Goal: Task Accomplishment & Management: Use online tool/utility

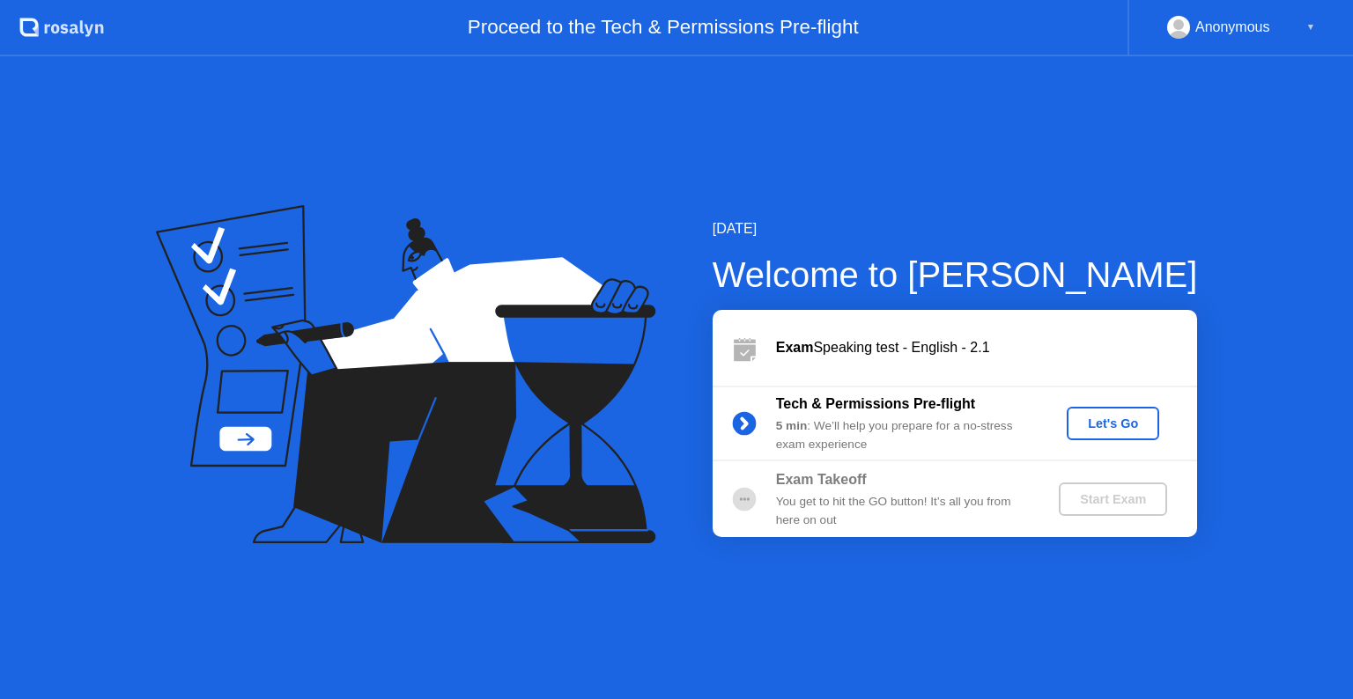
click at [1124, 422] on div "Let's Go" at bounding box center [1113, 424] width 78 height 14
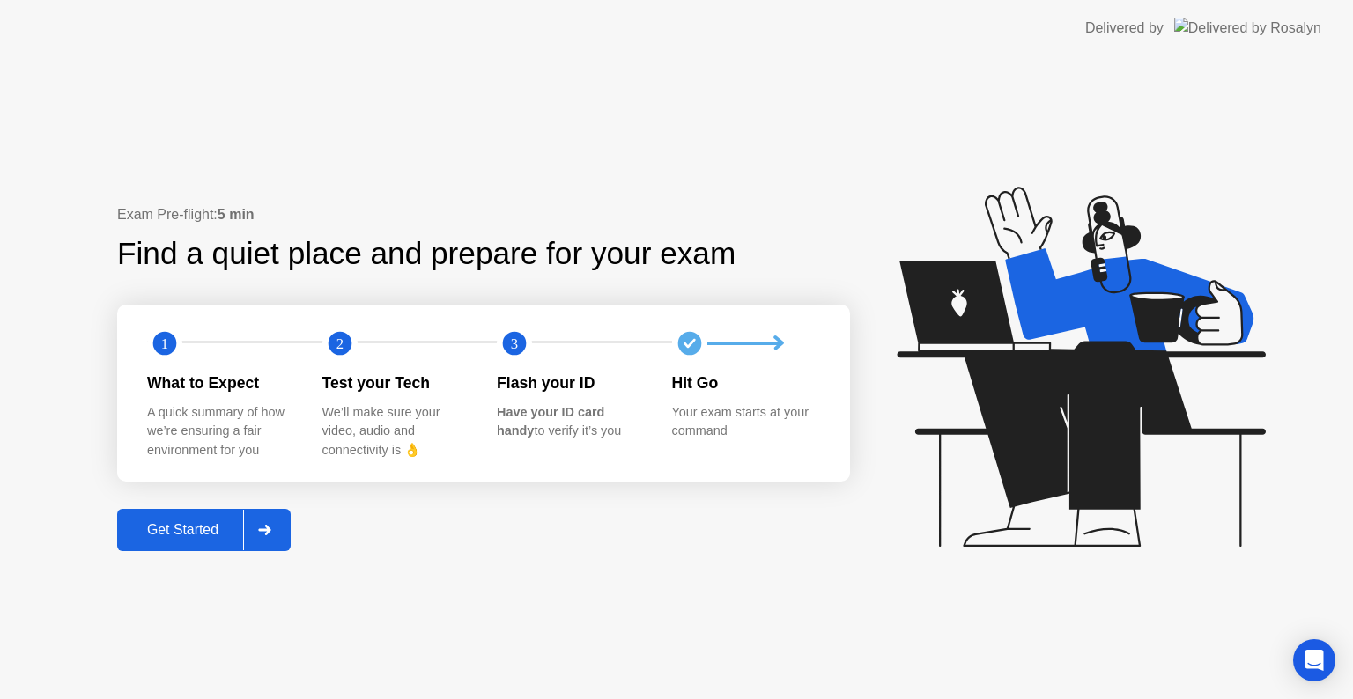
click at [207, 530] on div "Get Started" at bounding box center [182, 530] width 121 height 16
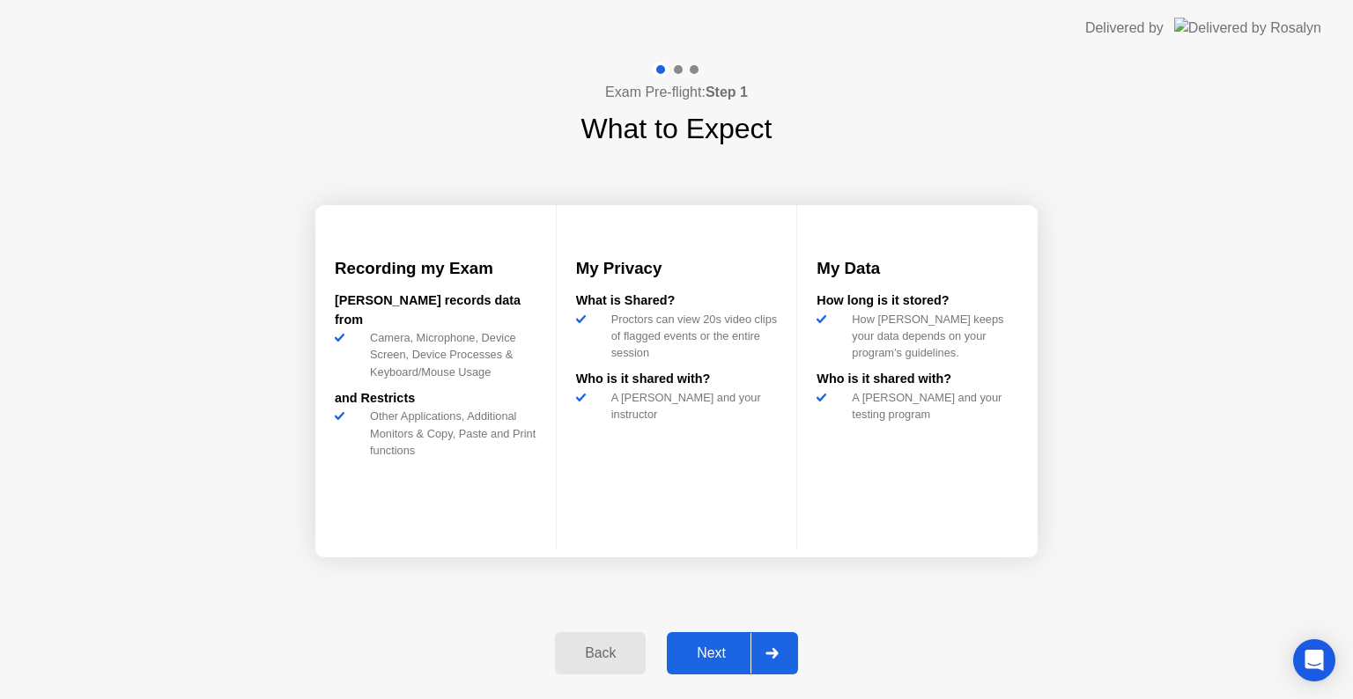
click at [719, 646] on div "Next" at bounding box center [711, 654] width 78 height 16
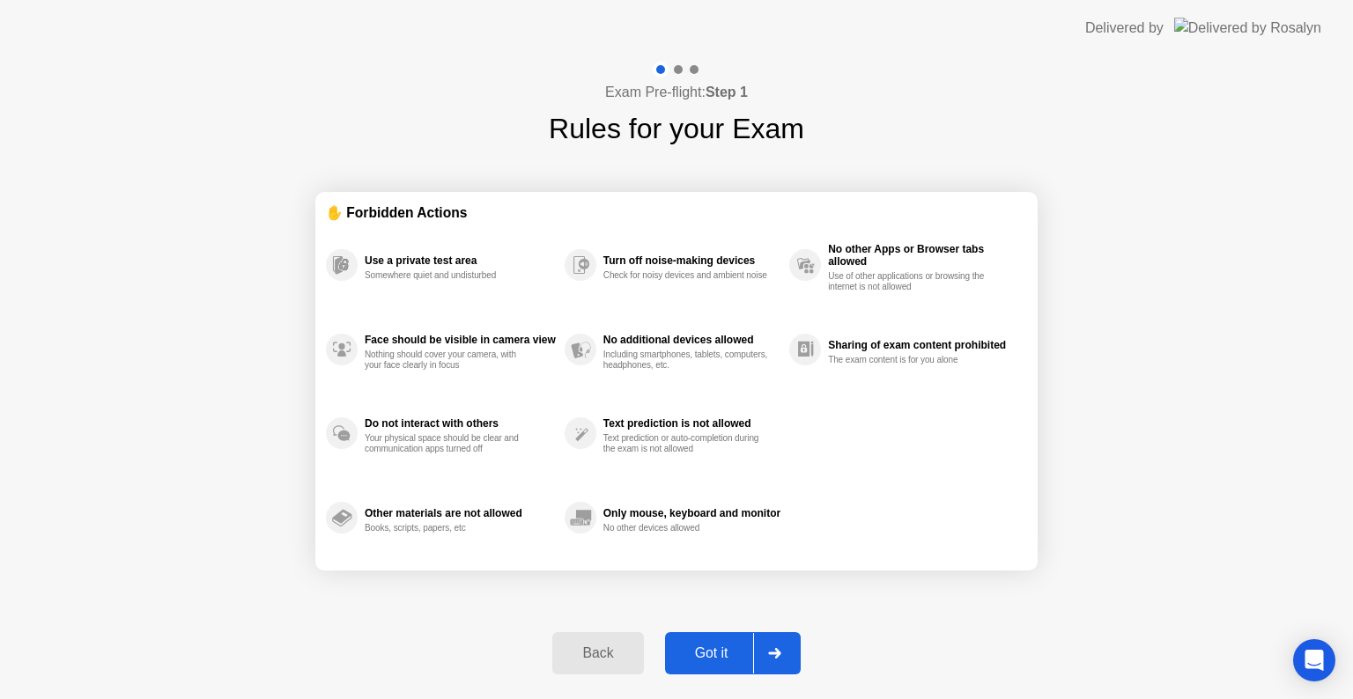
click at [719, 646] on div "Got it" at bounding box center [711, 654] width 83 height 16
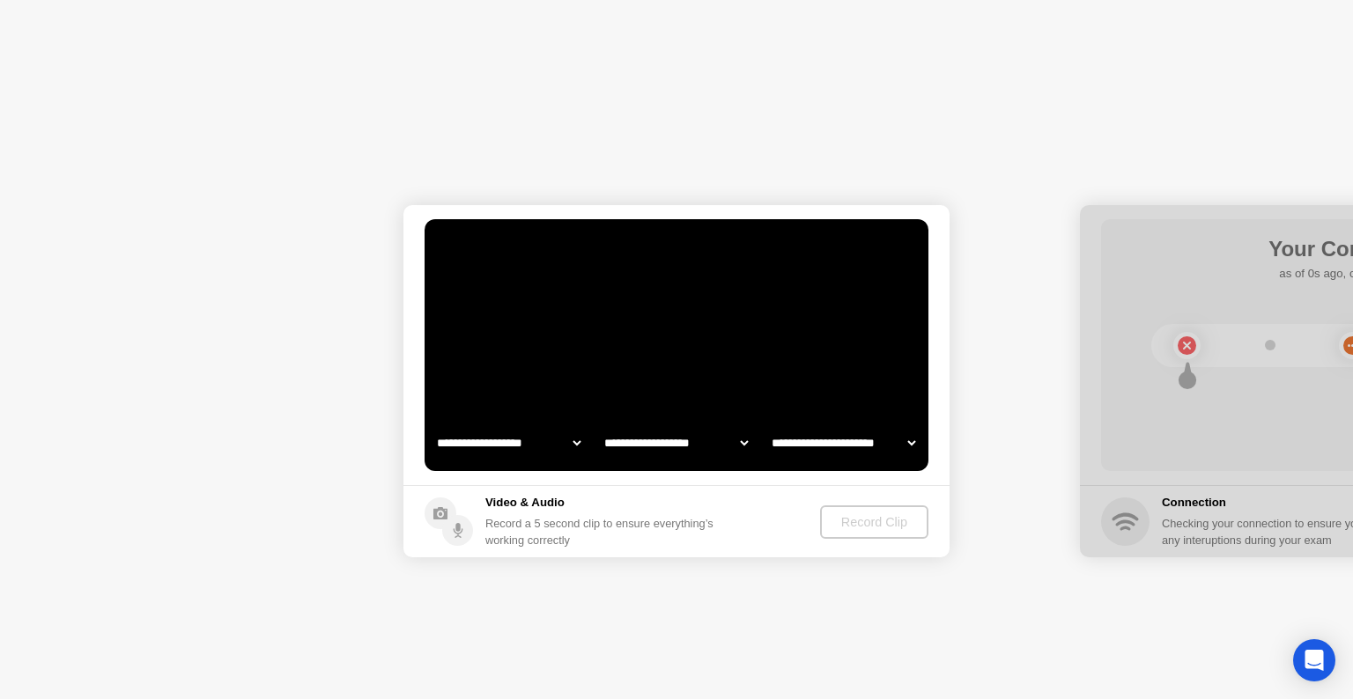
select select "**********"
select select "*******"
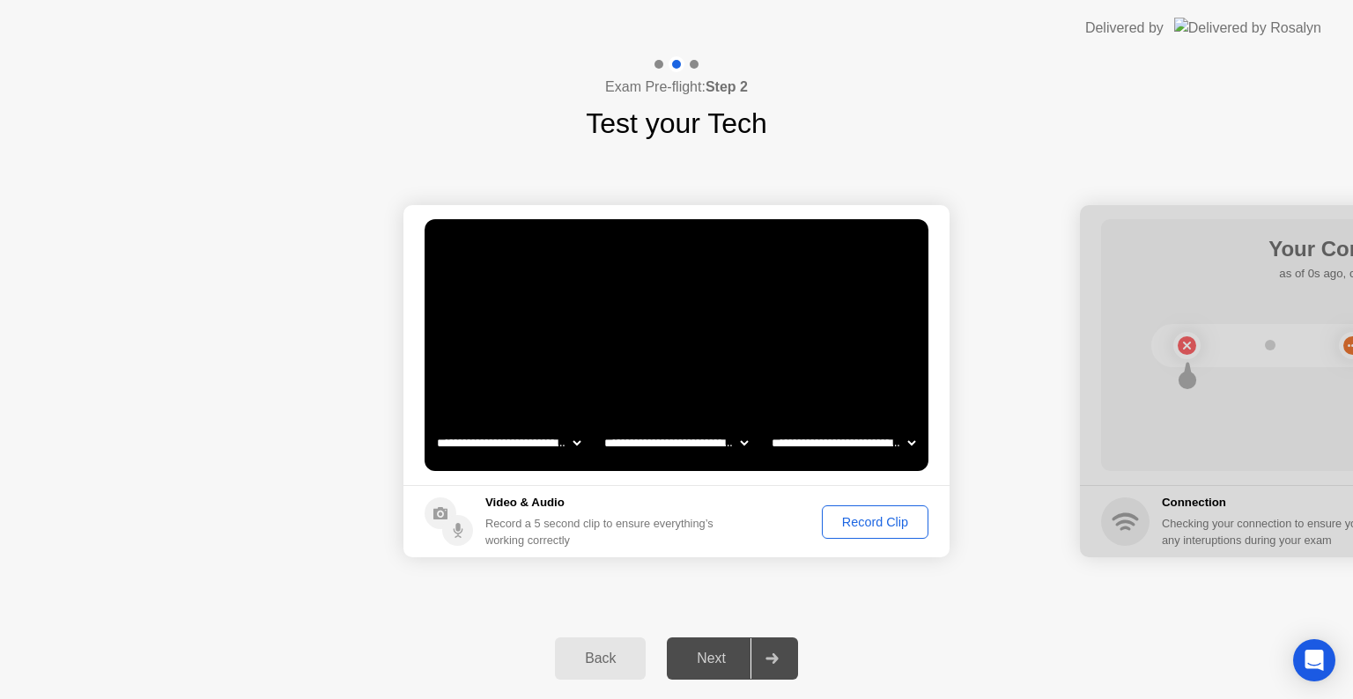
click at [860, 521] on div "Record Clip" at bounding box center [875, 522] width 94 height 14
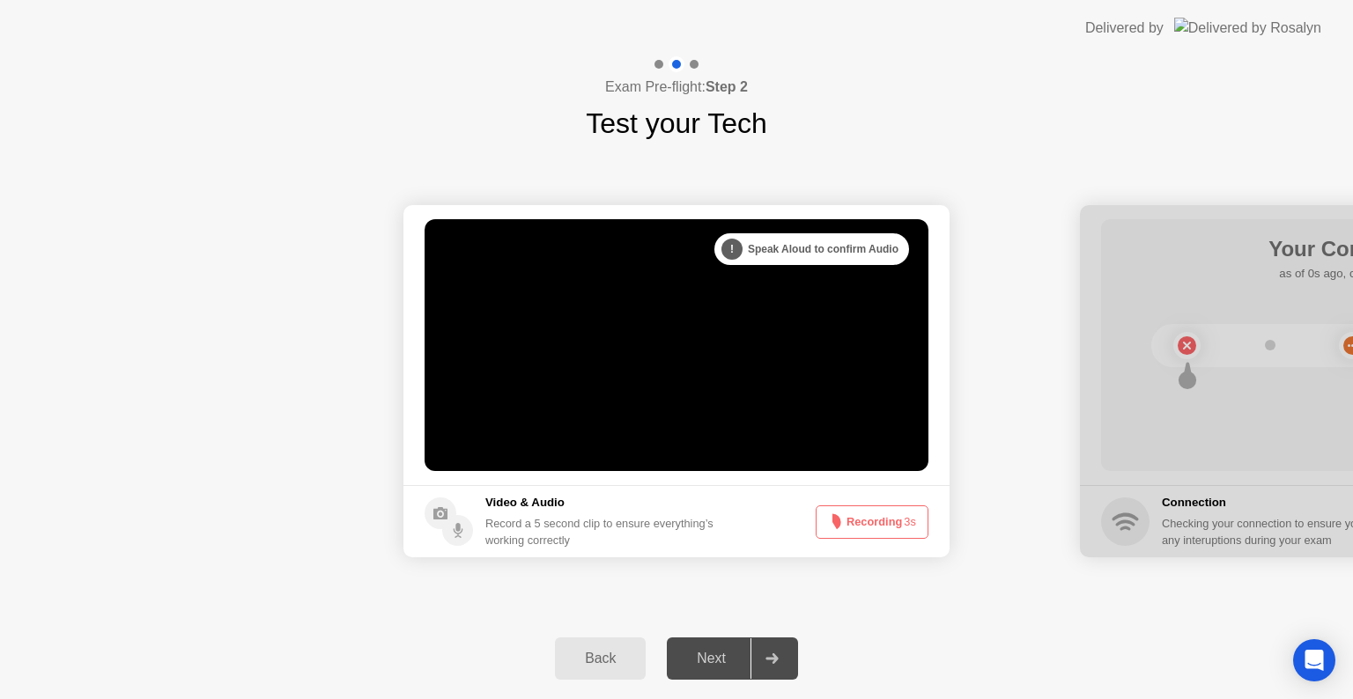
click at [860, 521] on button "Recording 3s" at bounding box center [872, 522] width 113 height 33
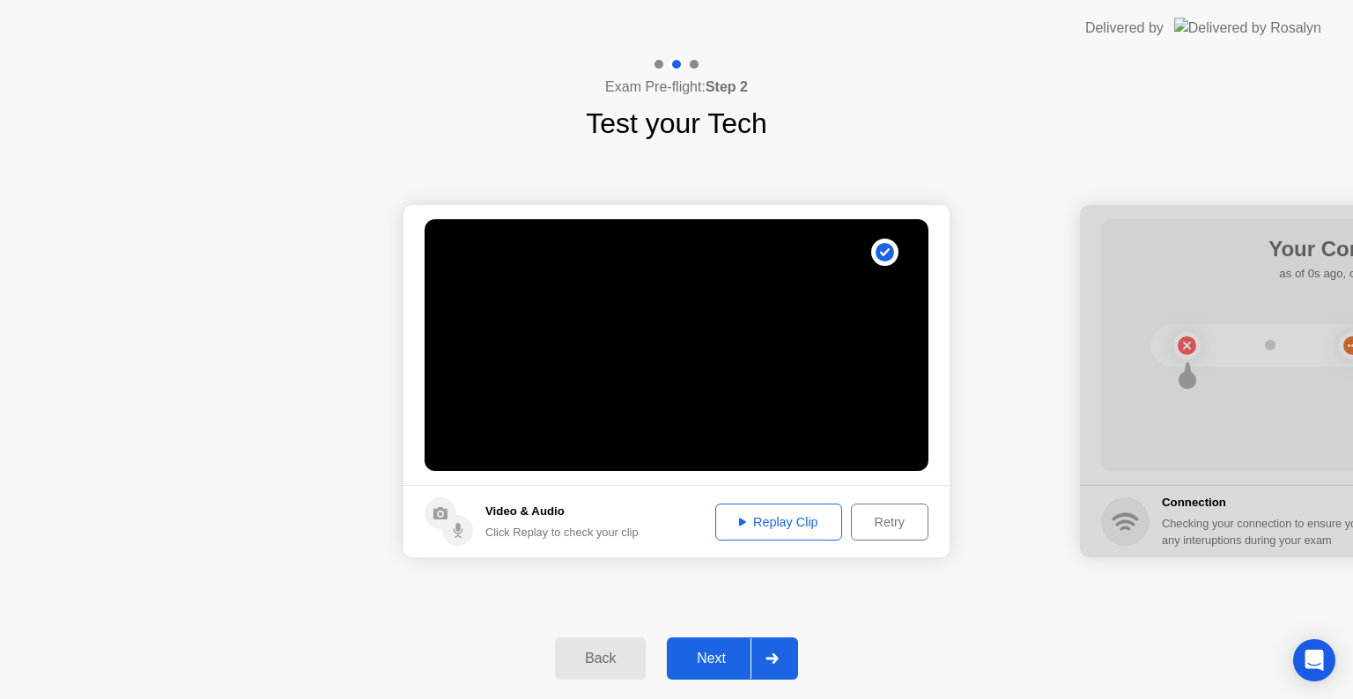
click at [775, 524] on div "Replay Clip" at bounding box center [778, 522] width 114 height 14
click at [708, 652] on div "Next" at bounding box center [711, 659] width 78 height 16
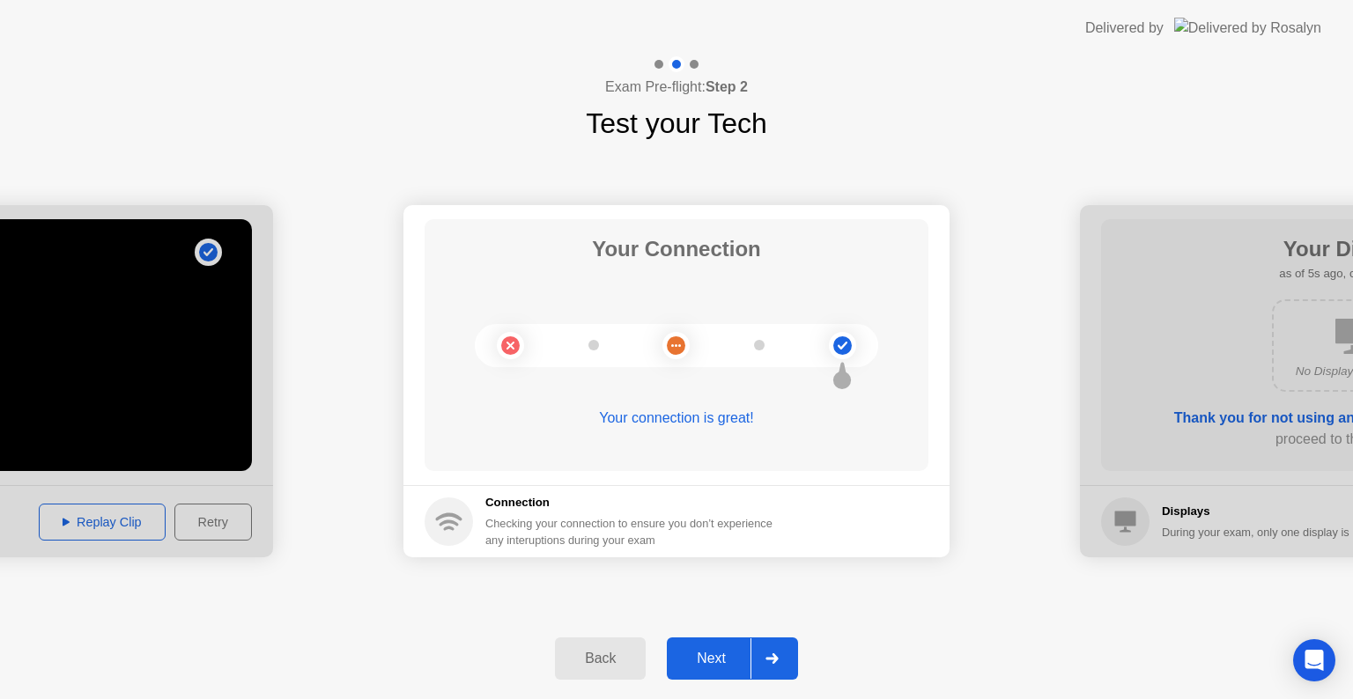
click at [708, 652] on div "Next" at bounding box center [711, 659] width 78 height 16
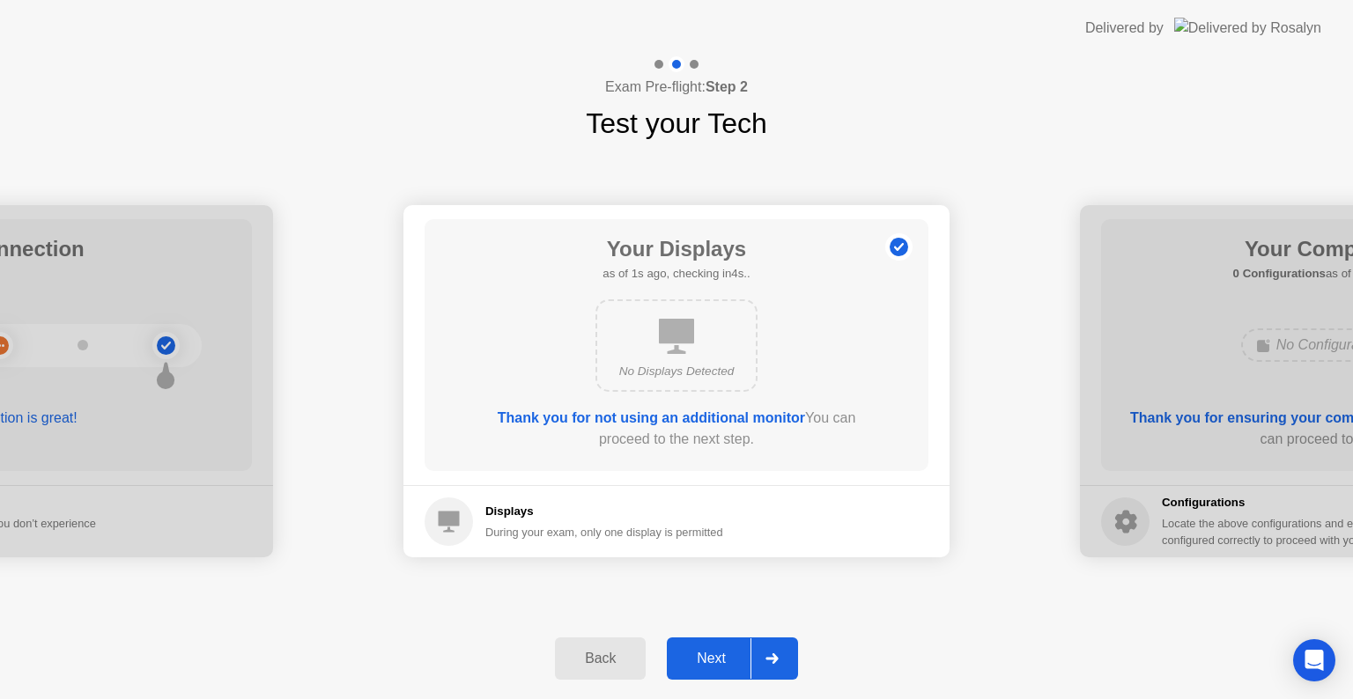
click at [708, 652] on div "Next" at bounding box center [711, 659] width 78 height 16
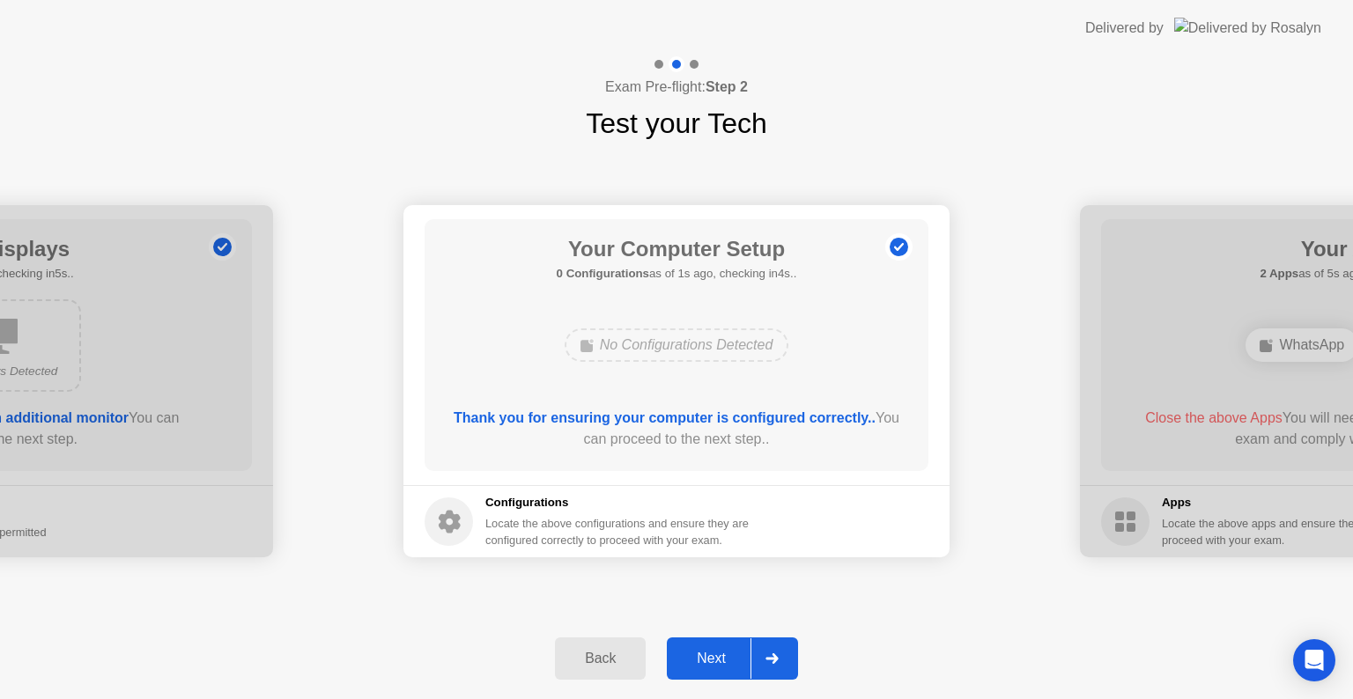
click at [708, 652] on div "Next" at bounding box center [711, 659] width 78 height 16
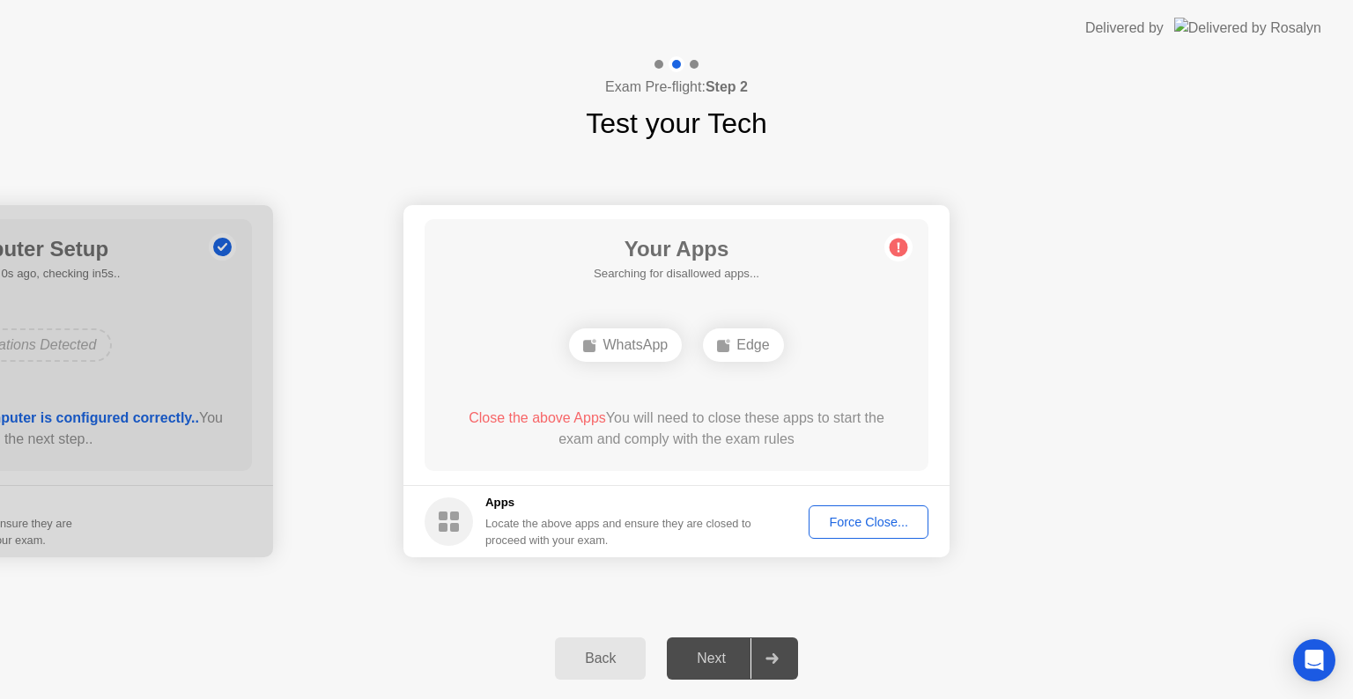
click at [648, 345] on div "WhatsApp" at bounding box center [625, 345] width 113 height 33
click at [890, 527] on div "Force Close..." at bounding box center [868, 522] width 107 height 14
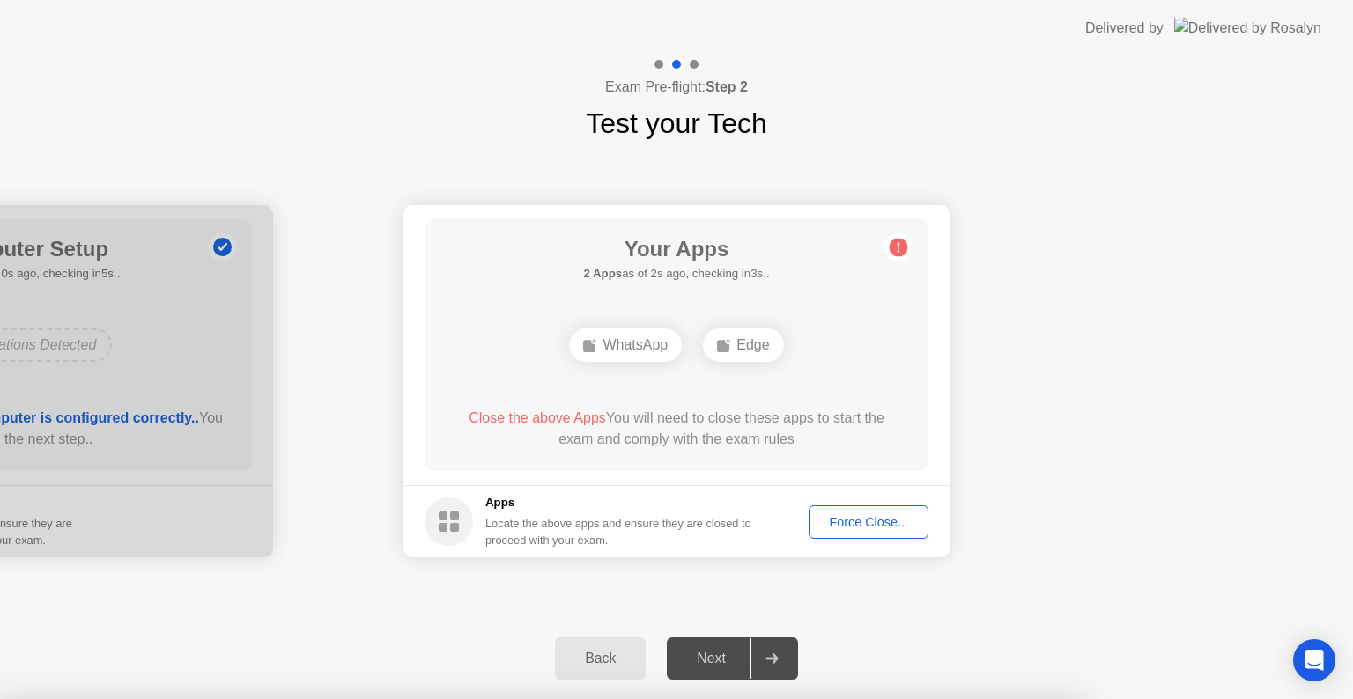
click at [890, 698] on div at bounding box center [676, 699] width 1353 height 0
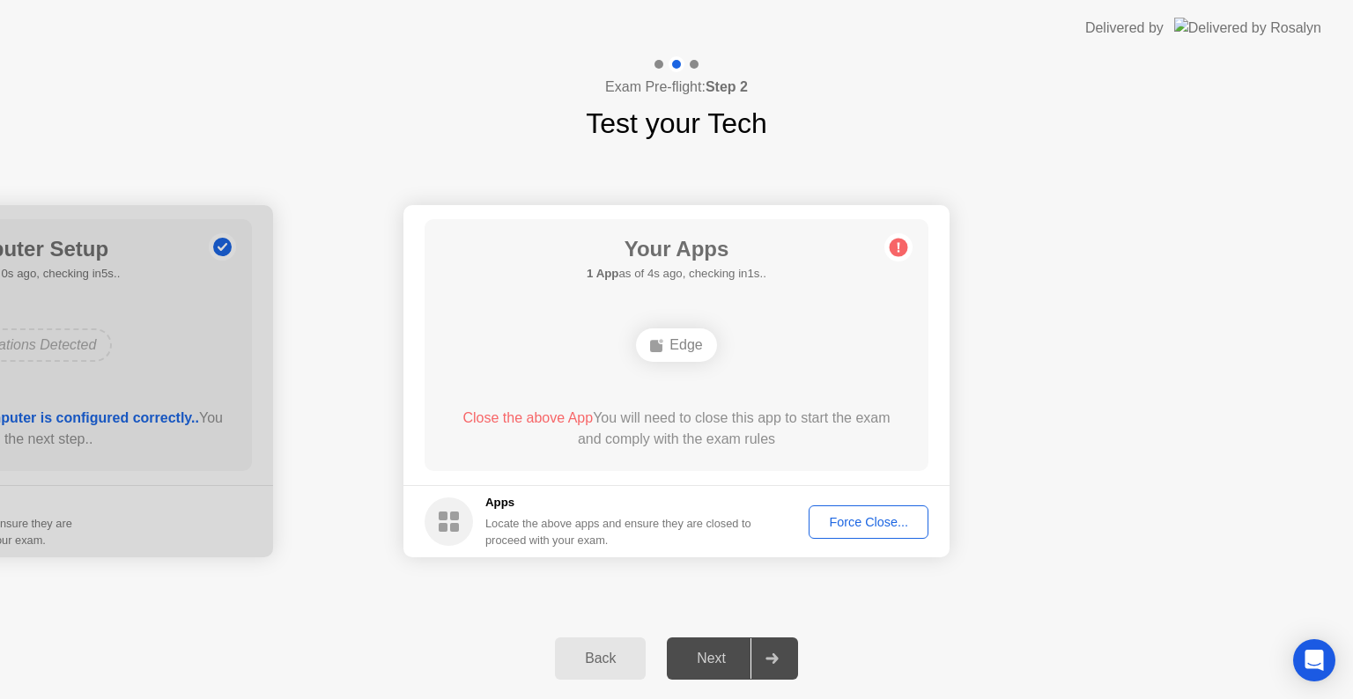
click at [733, 451] on div "Close the above App You will need to close this app to start the exam and compl…" at bounding box center [677, 432] width 454 height 49
click at [840, 508] on button "Force Close..." at bounding box center [869, 522] width 120 height 33
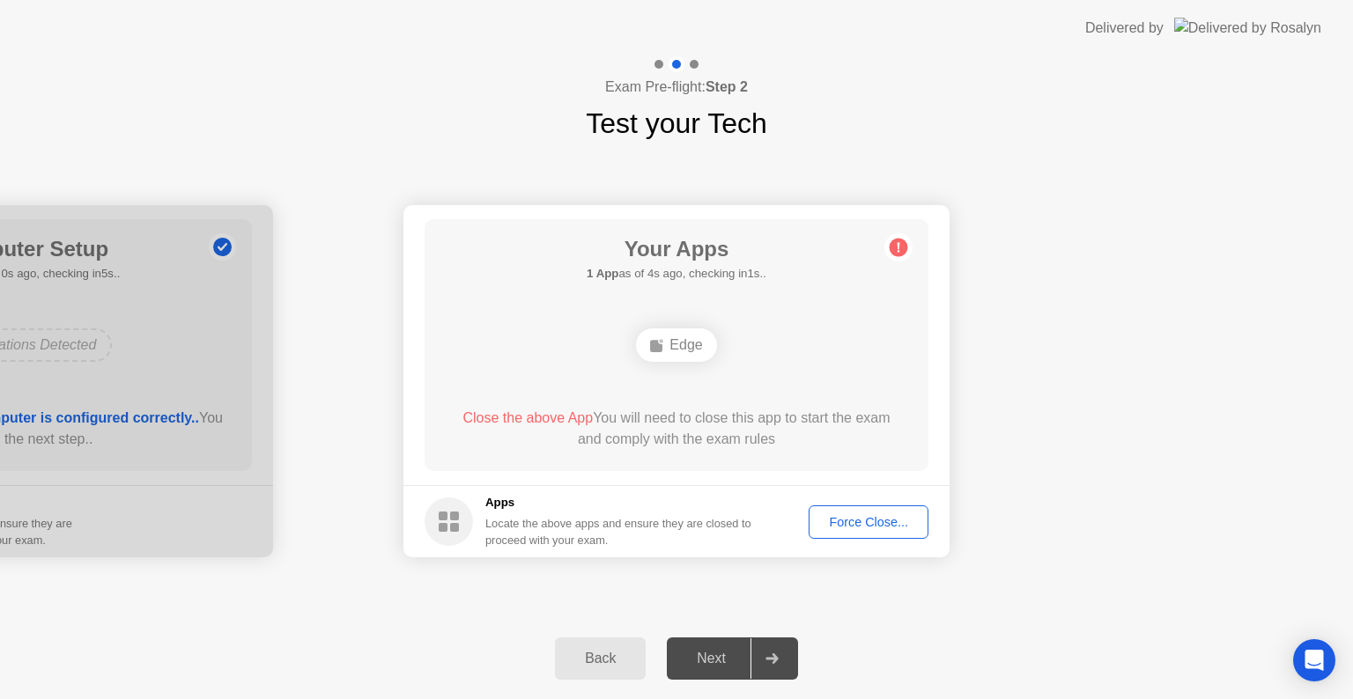
click at [843, 521] on div "Force Close..." at bounding box center [868, 522] width 107 height 14
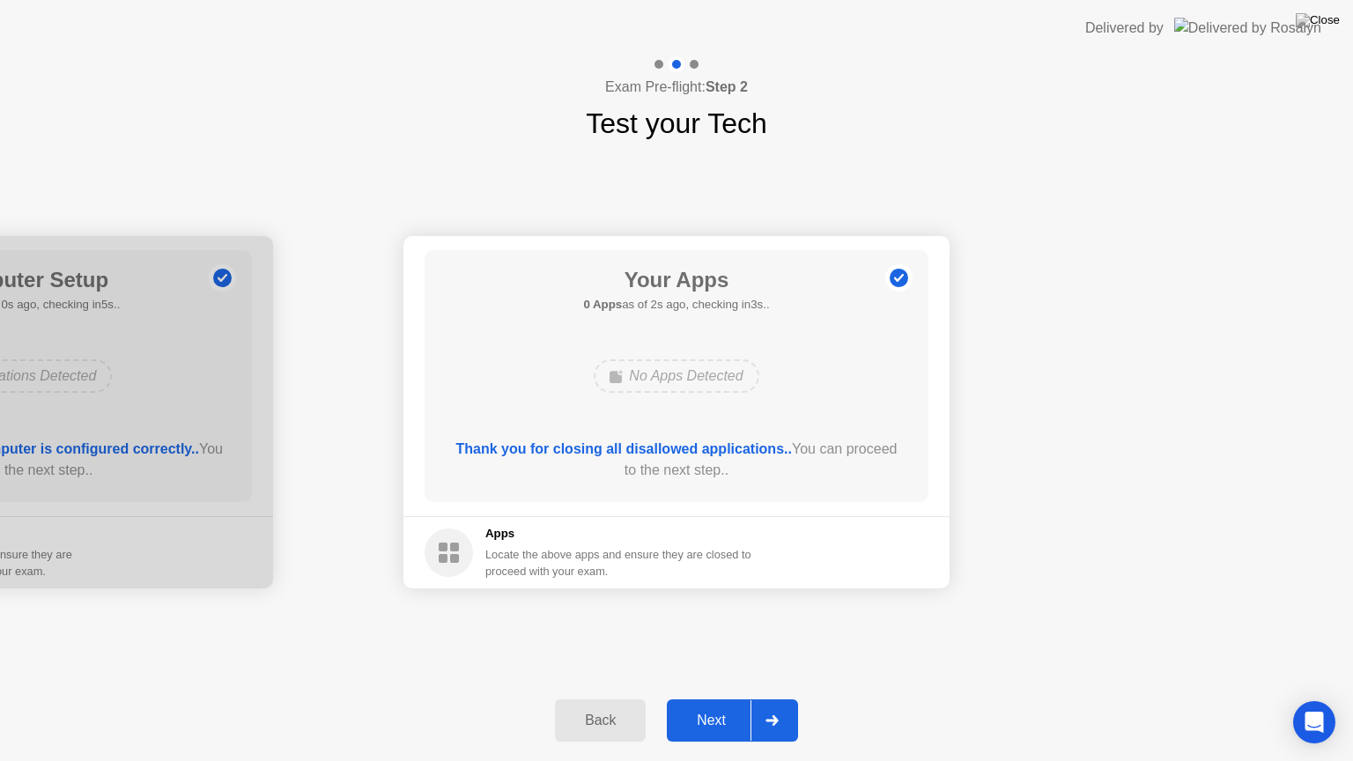
click at [700, 698] on div "Next" at bounding box center [711, 721] width 78 height 16
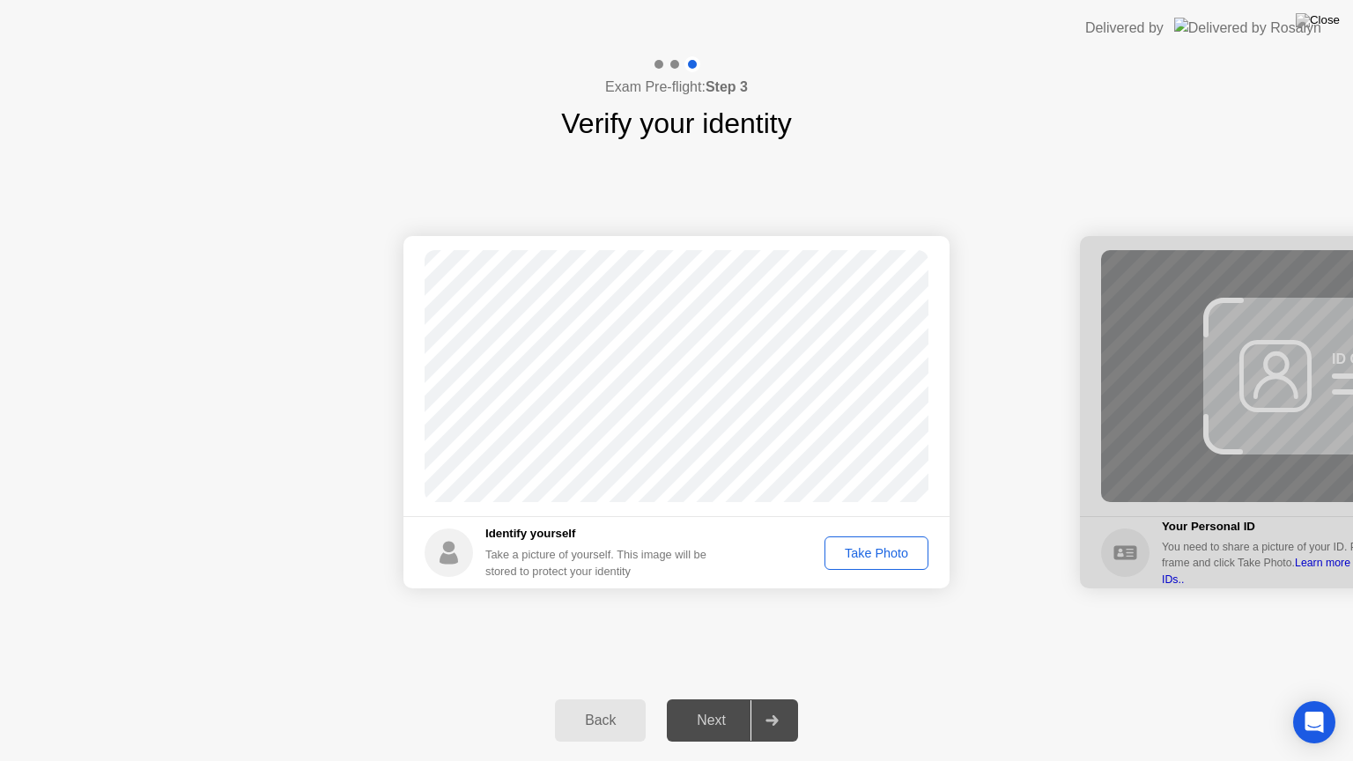
click at [860, 555] on div "Take Photo" at bounding box center [877, 553] width 92 height 14
click at [713, 698] on div "Next" at bounding box center [711, 721] width 78 height 16
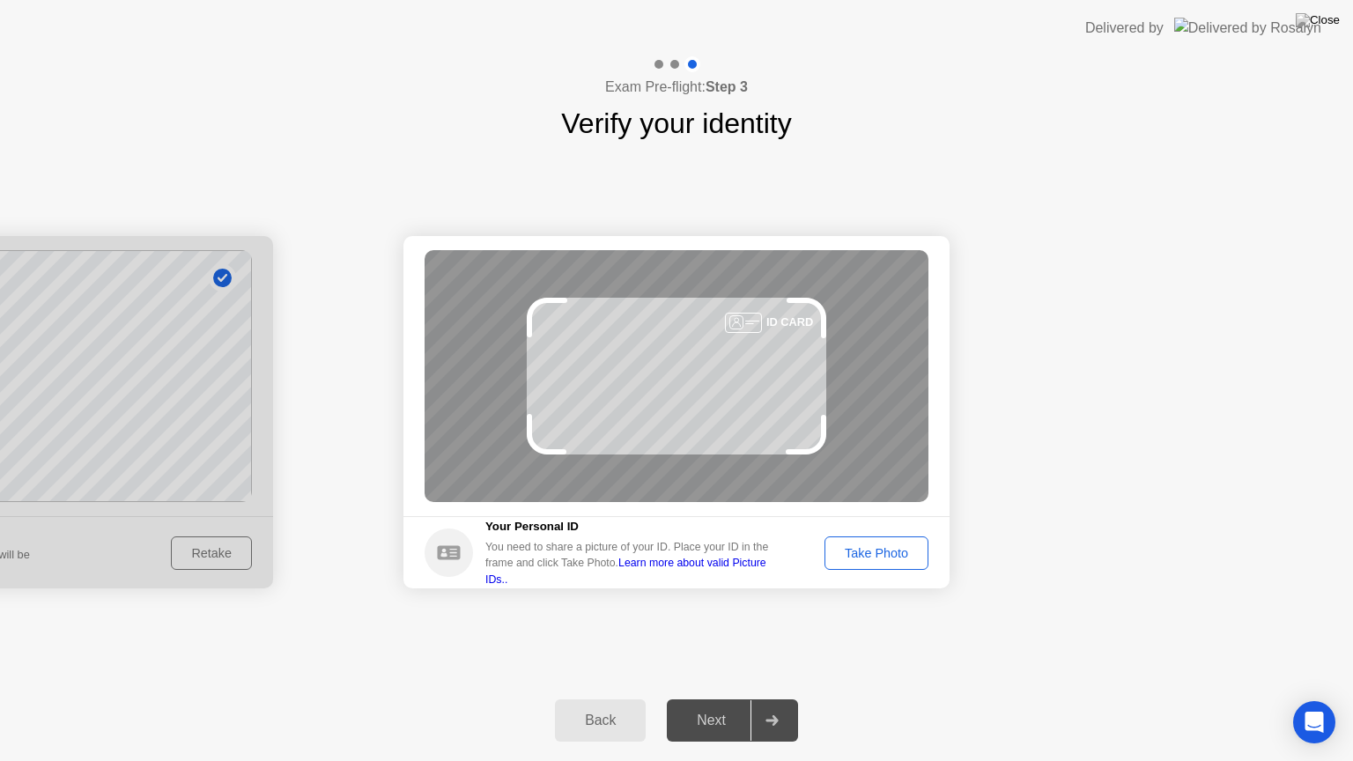
click at [883, 550] on div "Take Photo" at bounding box center [877, 553] width 92 height 14
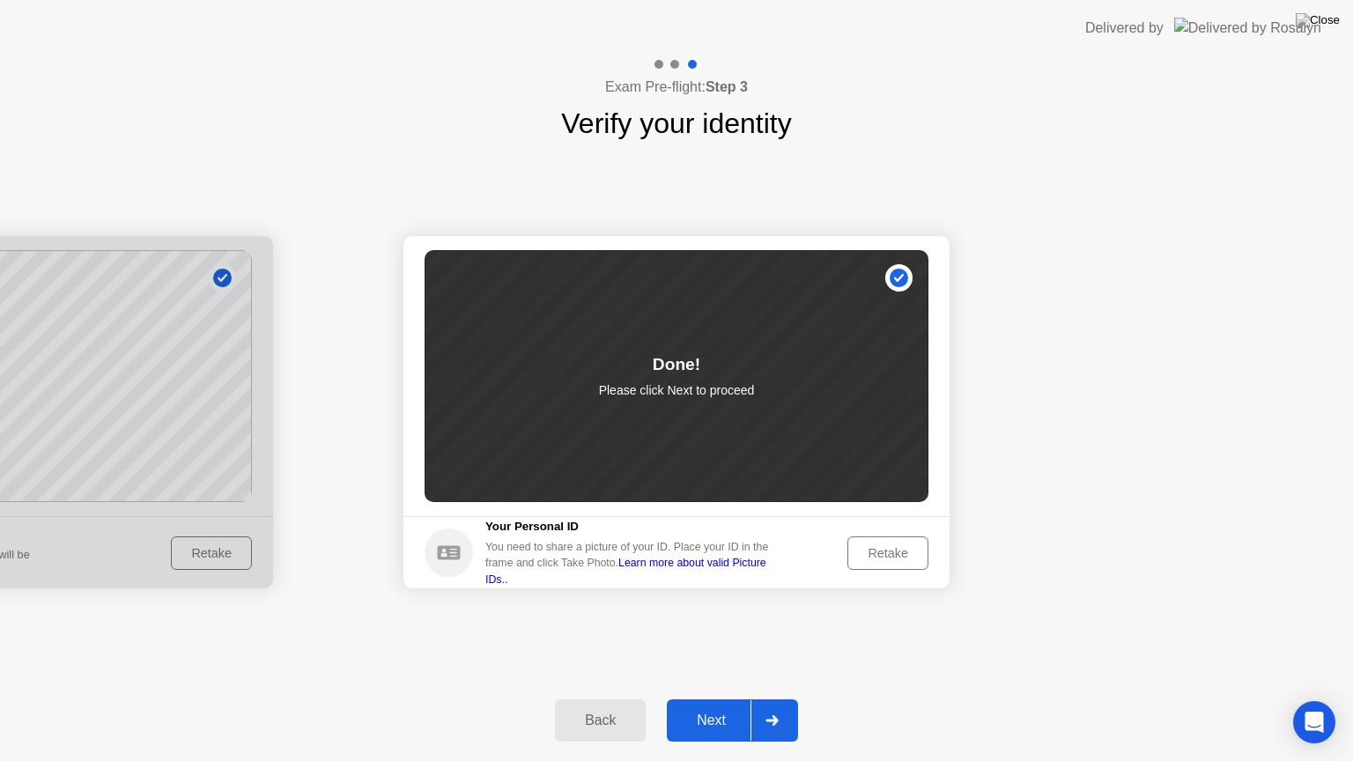
click at [690, 698] on div "Next" at bounding box center [711, 721] width 78 height 16
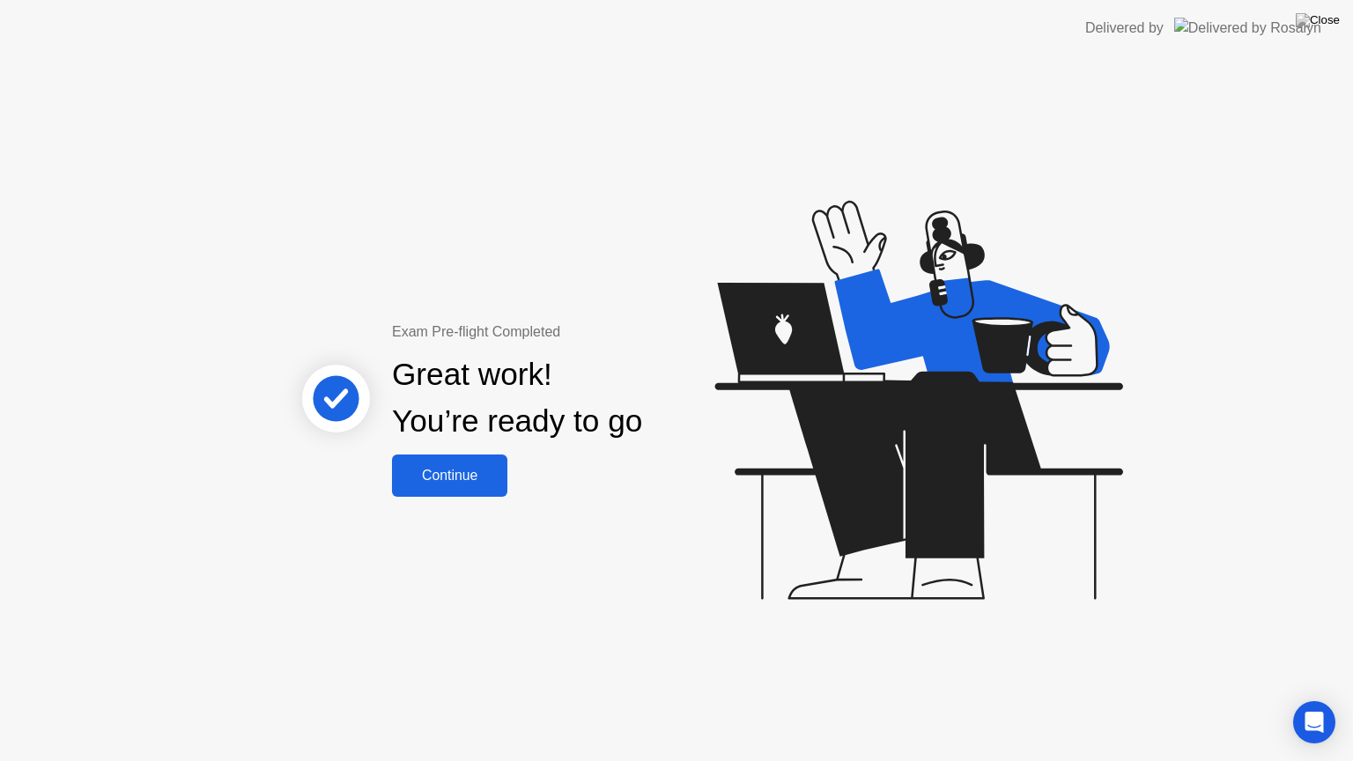
click at [454, 476] on div "Continue" at bounding box center [449, 476] width 105 height 16
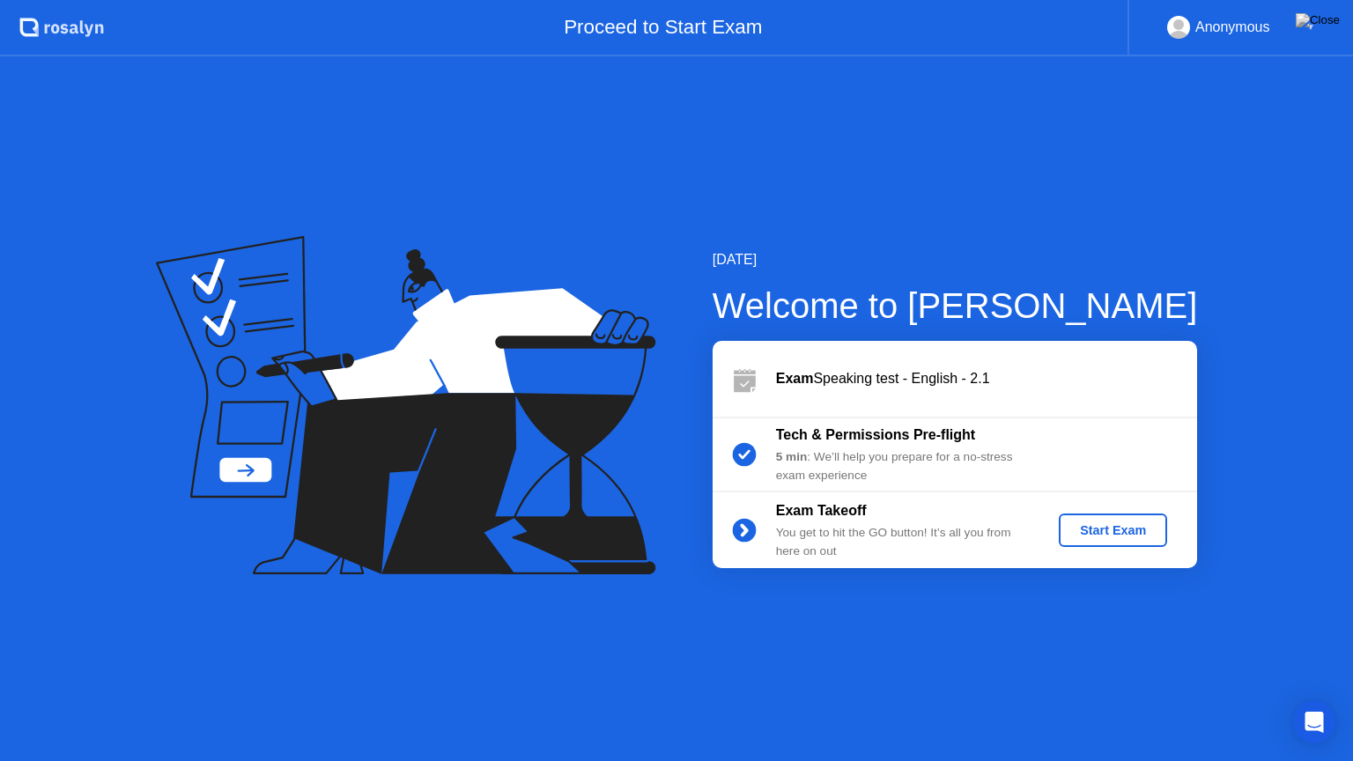
click at [1096, 537] on div "Start Exam" at bounding box center [1113, 530] width 94 height 14
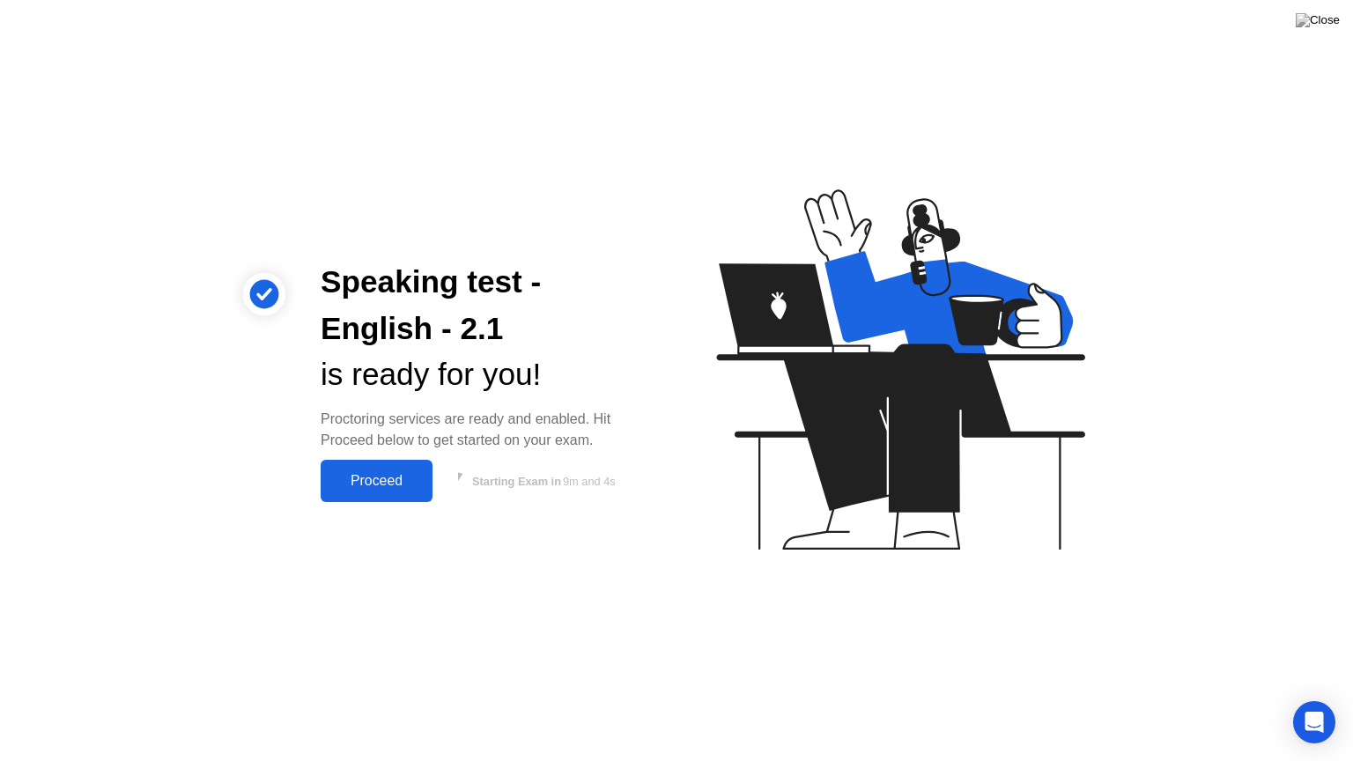
click at [375, 489] on div "Proceed" at bounding box center [376, 481] width 101 height 16
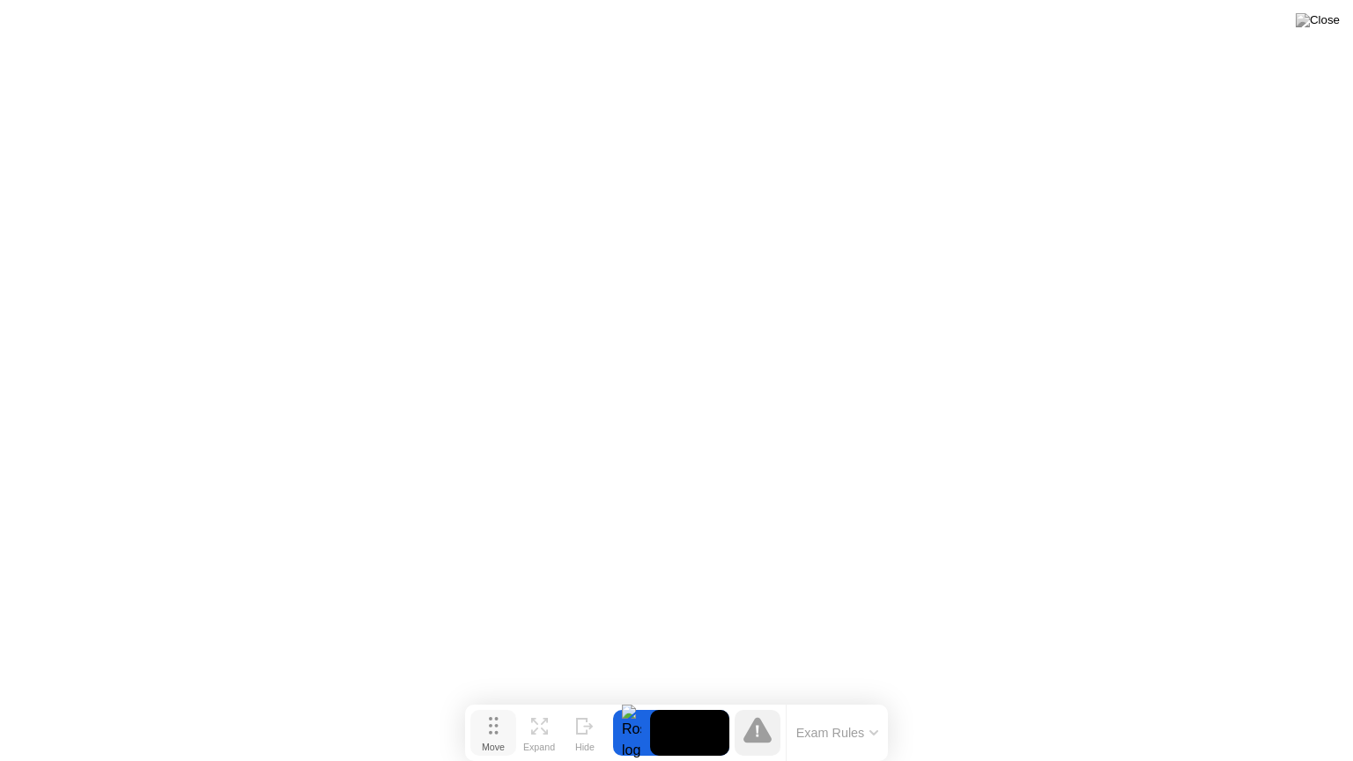
click at [491, 698] on icon at bounding box center [494, 726] width 10 height 18
click at [1330, 19] on img at bounding box center [1318, 20] width 44 height 14
click at [1325, 21] on img at bounding box center [1318, 20] width 44 height 14
